Goal: Task Accomplishment & Management: Manage account settings

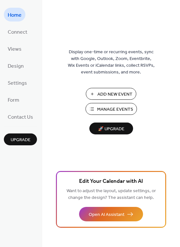
click at [126, 110] on span "Manage Events" at bounding box center [115, 109] width 36 height 7
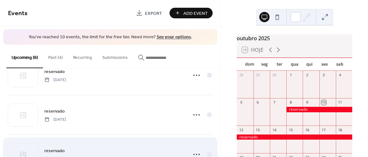
scroll to position [129, 0]
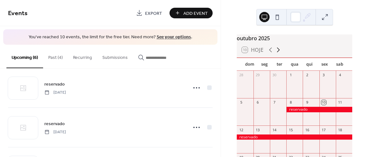
click at [278, 52] on icon at bounding box center [278, 50] width 8 height 8
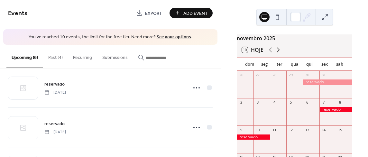
click at [278, 52] on icon at bounding box center [278, 50] width 8 height 8
